Goal: Task Accomplishment & Management: Use online tool/utility

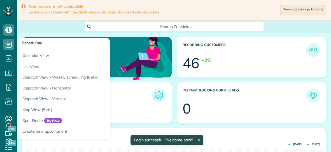
scroll to position [132, 297]
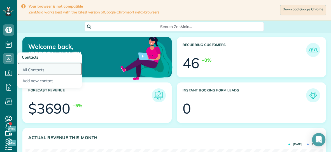
click at [31, 70] on link "All Contacts" at bounding box center [49, 68] width 64 height 13
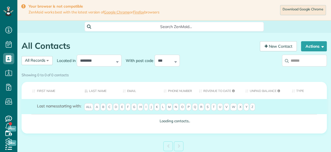
scroll to position [2, 2]
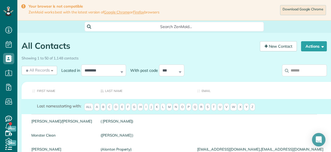
click at [314, 71] on input "search" at bounding box center [304, 70] width 45 height 12
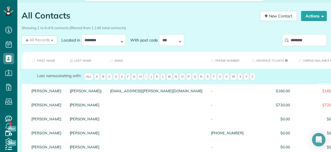
scroll to position [31, 0]
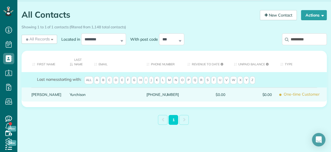
type input "*********"
click at [70, 94] on link "Yurchison" at bounding box center [78, 94] width 16 height 4
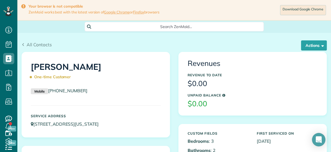
scroll to position [2, 2]
click at [312, 46] on button "Actions" at bounding box center [314, 45] width 26 height 10
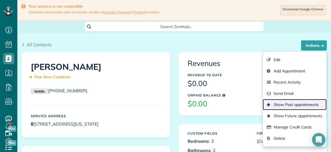
click at [286, 104] on link "Show Past appointments" at bounding box center [295, 104] width 64 height 11
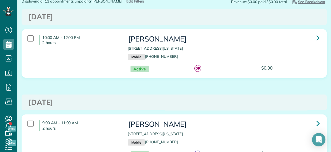
scroll to position [62, 0]
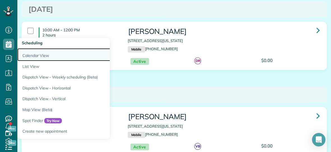
click at [31, 55] on link "Calendar View" at bounding box center [87, 54] width 140 height 13
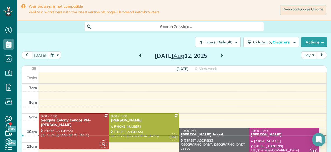
scroll to position [27, 0]
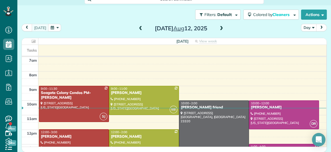
click at [221, 27] on span at bounding box center [222, 28] width 6 height 5
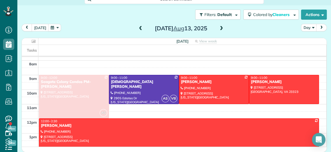
scroll to position [5, 0]
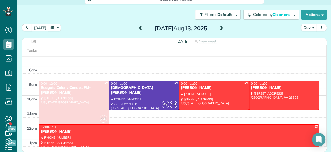
click at [225, 61] on div "7am 8am 9am 10am 11am 12pm 1pm 2pm 3pm 4pm 5pm 6pm AS 9:00 - 12:00 [GEOGRAPHIC_…" at bounding box center [174, 139] width 305 height 175
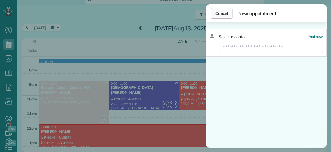
click at [227, 16] on span "Cancel" at bounding box center [222, 14] width 13 height 6
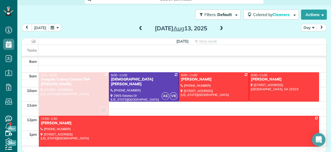
scroll to position [12, 0]
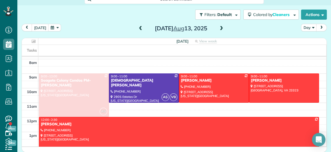
click at [140, 29] on span at bounding box center [141, 28] width 6 height 5
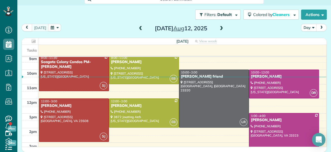
scroll to position [32, 0]
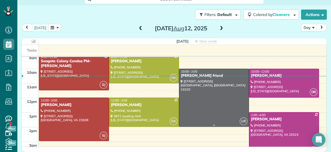
click at [224, 89] on div at bounding box center [214, 97] width 70 height 57
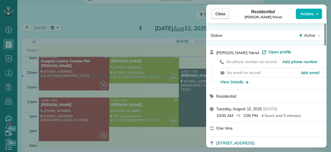
click at [220, 14] on span "Close" at bounding box center [221, 14] width 10 height 6
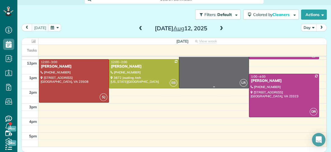
scroll to position [71, 0]
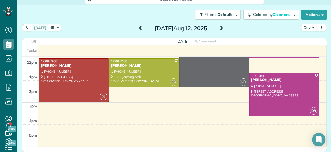
click at [221, 28] on span at bounding box center [222, 28] width 6 height 5
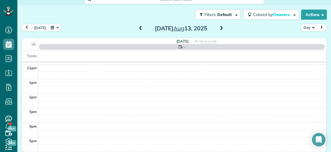
scroll to position [0, 0]
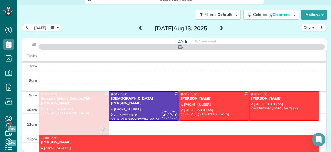
click at [221, 28] on span at bounding box center [222, 28] width 6 height 5
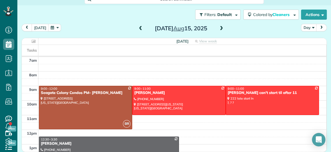
click at [221, 28] on span at bounding box center [222, 28] width 6 height 5
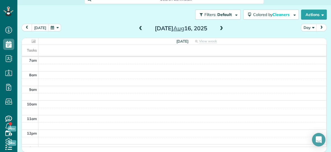
click at [221, 28] on span at bounding box center [222, 28] width 6 height 5
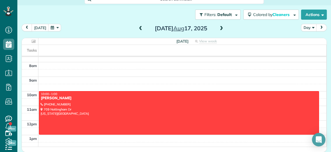
scroll to position [9, 0]
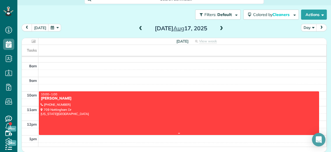
click at [176, 105] on div at bounding box center [179, 113] width 280 height 43
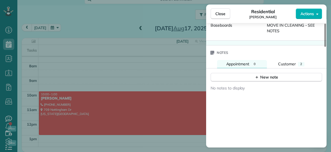
scroll to position [447, 0]
click at [223, 14] on span "Close" at bounding box center [221, 14] width 10 height 6
